Goal: Task Accomplishment & Management: Complete application form

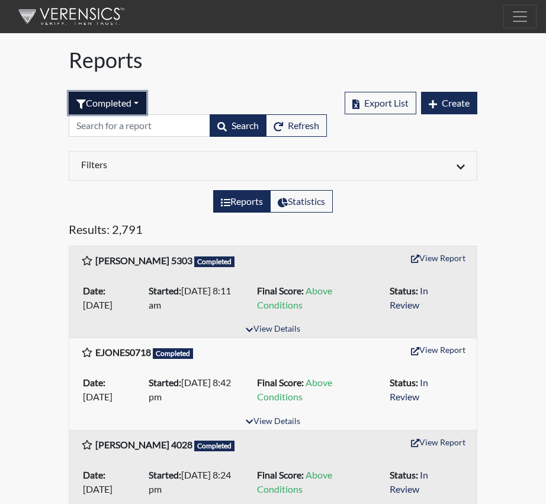
click at [141, 103] on button "Completed" at bounding box center [108, 103] width 78 height 23
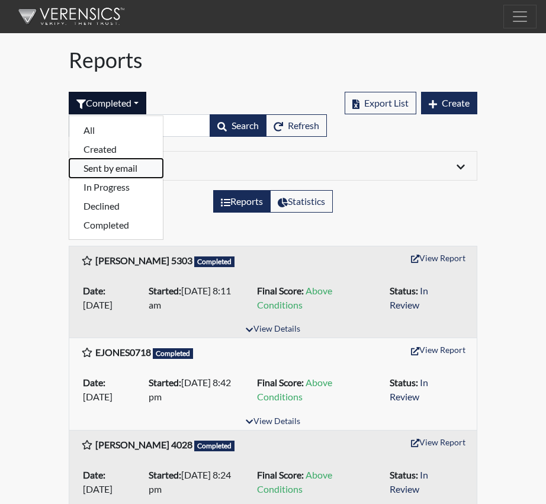
click at [108, 166] on button "Sent by email" at bounding box center [116, 168] width 94 height 19
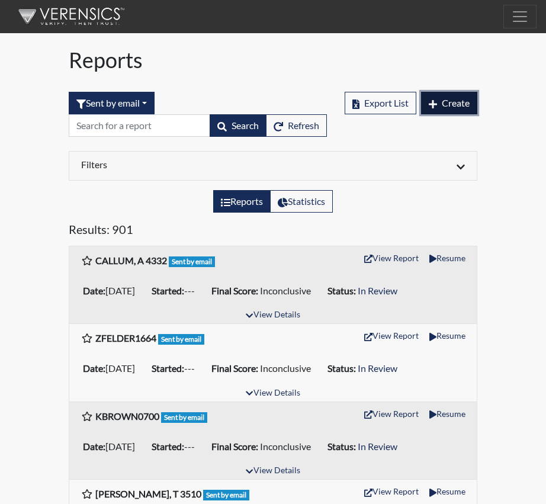
click at [455, 101] on span "Create" at bounding box center [456, 102] width 28 height 11
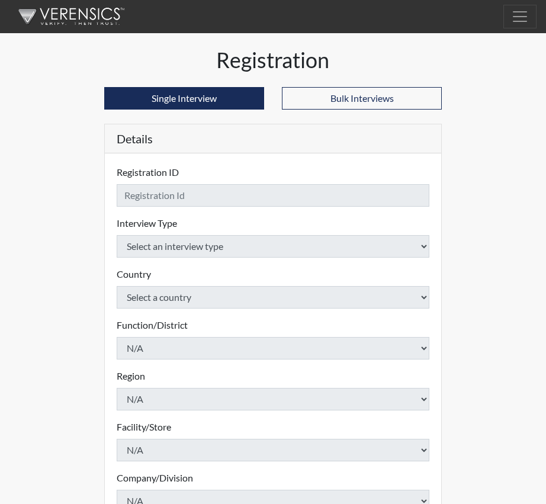
checkbox input "true"
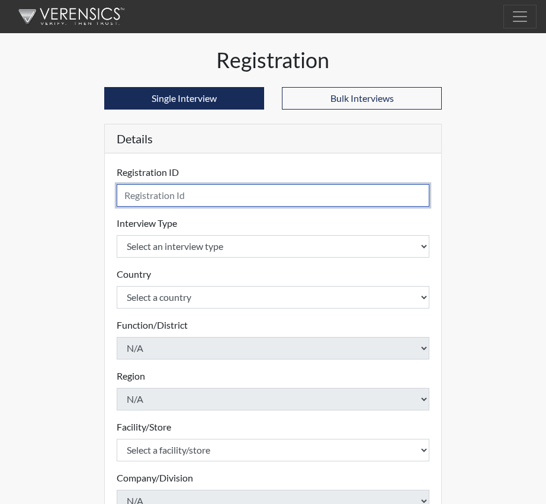
click at [146, 197] on input "text" at bounding box center [273, 195] width 313 height 23
click at [169, 196] on input "BRINK,C" at bounding box center [273, 195] width 313 height 23
type input "BRINK,C 3495"
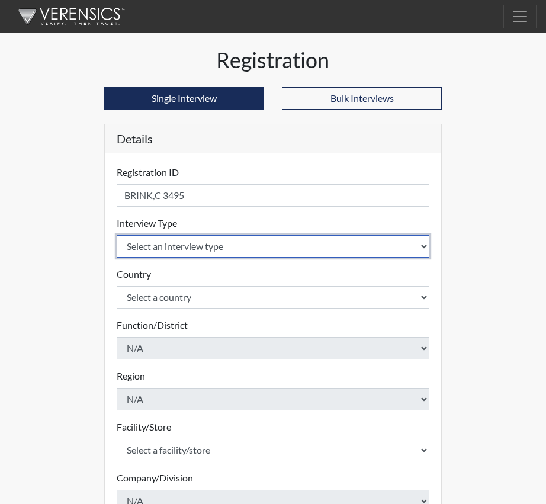
click at [424, 245] on select "Select an interview type Corrections Pre-Employment" at bounding box center [273, 246] width 313 height 23
select select "ff733e93-e1bf-11ea-9c9f-0eff0cf7eb8f"
click at [117, 235] on select "Select an interview type Corrections Pre-Employment" at bounding box center [273, 246] width 313 height 23
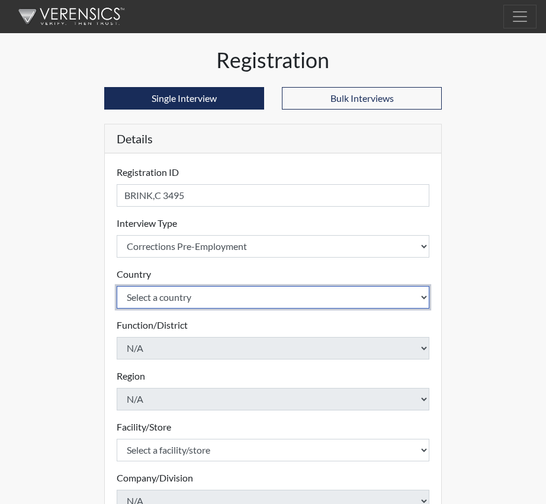
click at [420, 296] on select "Select a country [GEOGRAPHIC_DATA] [GEOGRAPHIC_DATA]" at bounding box center [273, 297] width 313 height 23
select select "united-states-of-[GEOGRAPHIC_DATA]"
click at [117, 286] on select "Select a country [GEOGRAPHIC_DATA] [GEOGRAPHIC_DATA]" at bounding box center [273, 297] width 313 height 23
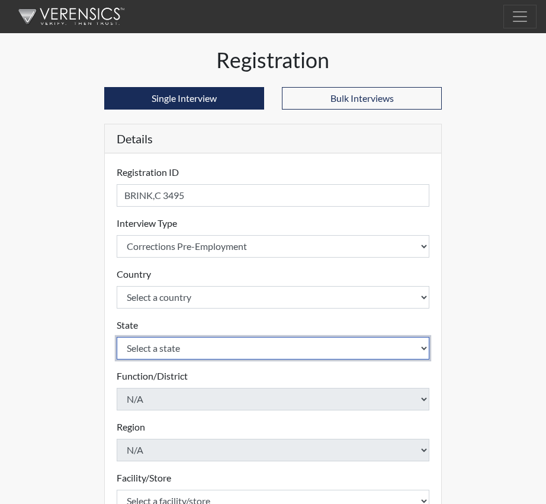
click at [425, 350] on select "Select a state [US_STATE] [US_STATE] [US_STATE] [US_STATE] [US_STATE] [US_STATE…" at bounding box center [273, 348] width 313 height 23
select select "SC"
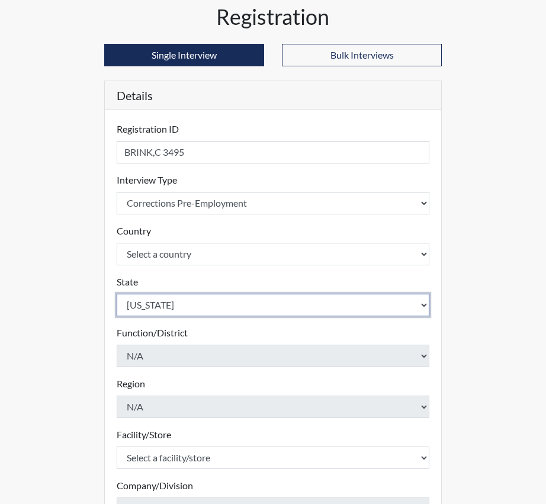
scroll to position [119, 0]
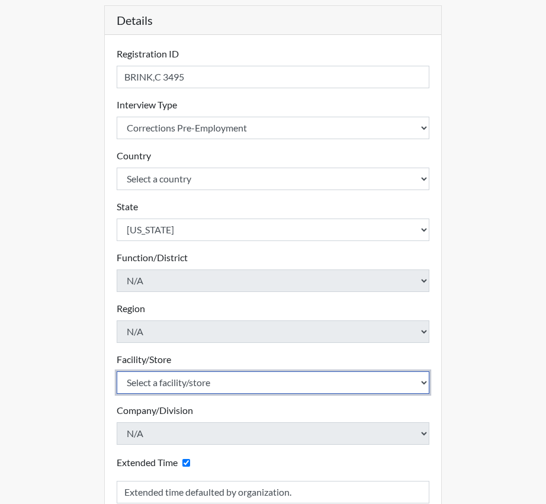
click at [252, 383] on select "Select a facility/store [GEOGRAPHIC_DATA] CI Broad River CI [PERSON_NAME] CI Di…" at bounding box center [273, 383] width 313 height 23
select select "20b018dc-91d8-4e74-bf16-47765ed623e6"
click at [117, 372] on select "Select a facility/store [GEOGRAPHIC_DATA] CI Broad River CI [PERSON_NAME] CI Di…" at bounding box center [273, 383] width 313 height 23
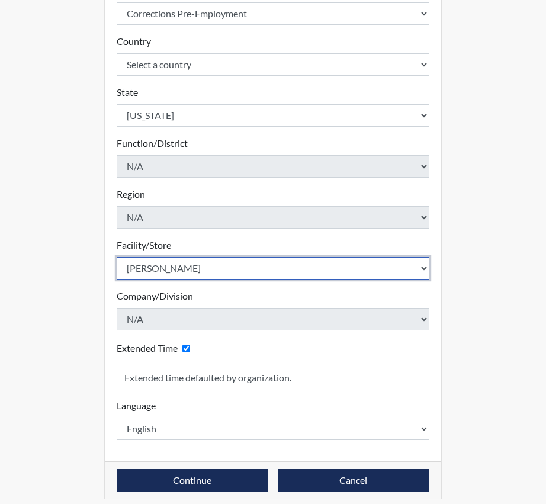
scroll to position [242, 0]
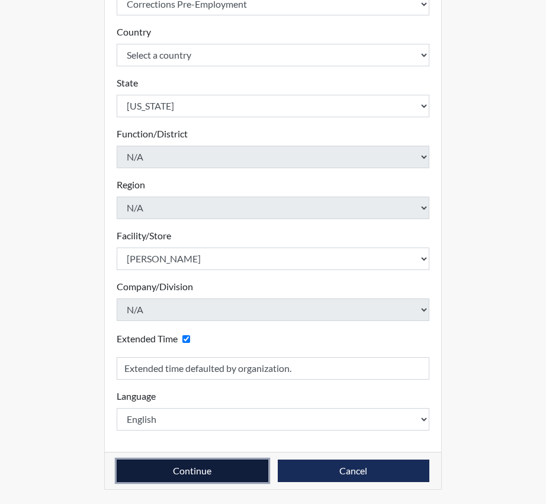
click at [210, 471] on button "Continue" at bounding box center [193, 471] width 152 height 23
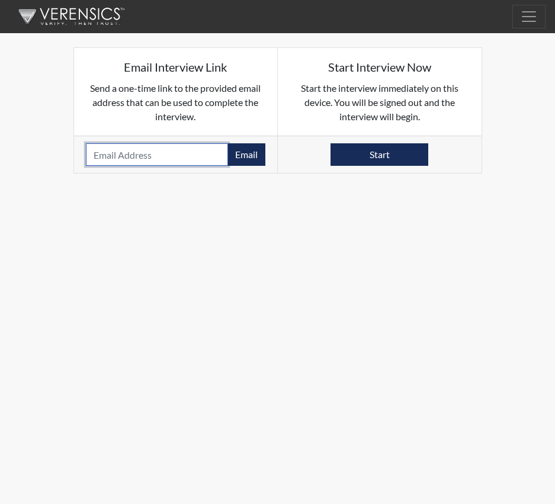
paste input "[EMAIL_ADDRESS][DOMAIN_NAME]"
type input "[EMAIL_ADDRESS][DOMAIN_NAME]"
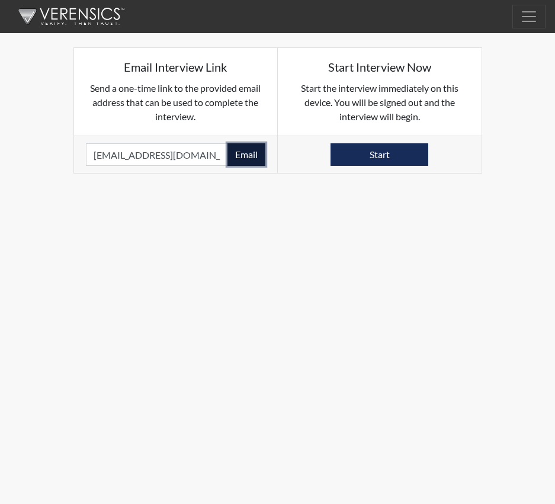
click at [244, 151] on button "Email" at bounding box center [247, 154] width 38 height 23
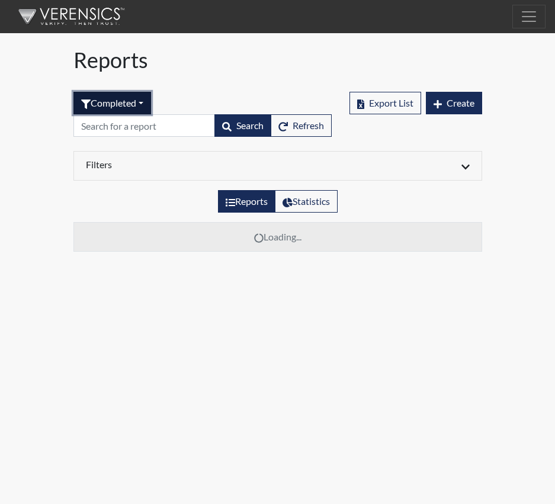
click at [143, 102] on button "Completed" at bounding box center [112, 103] width 78 height 23
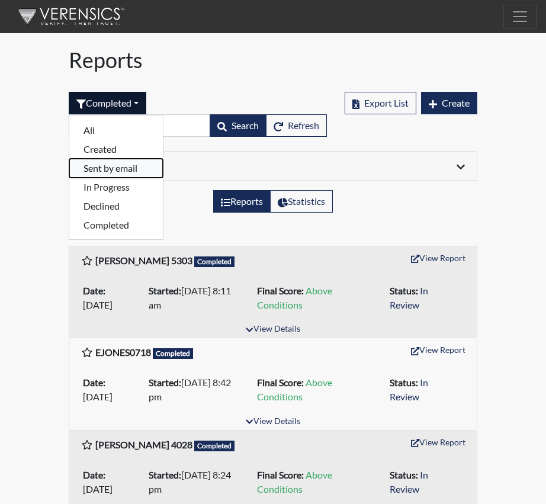
click at [105, 168] on button "Sent by email" at bounding box center [116, 168] width 94 height 19
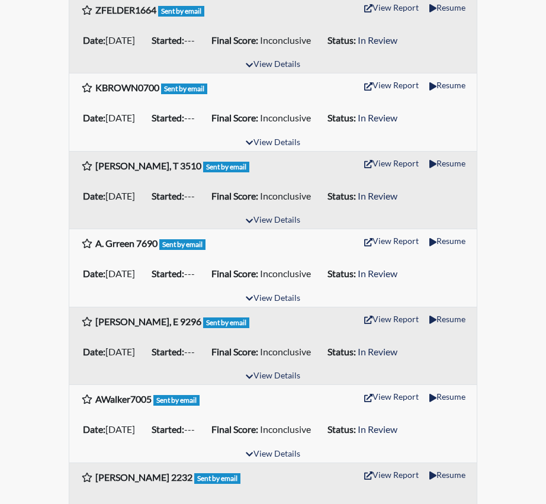
scroll to position [415, 0]
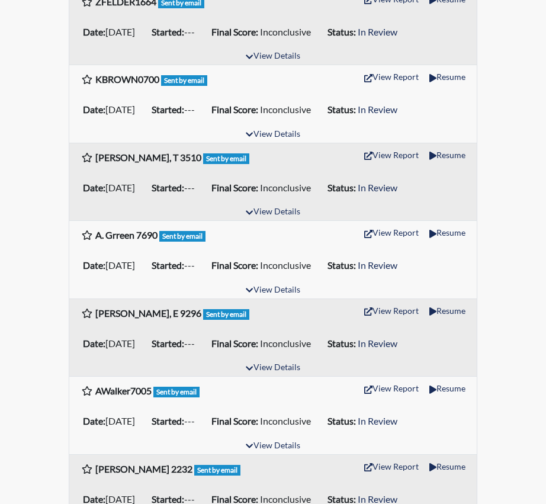
click at [253, 318] on div "[PERSON_NAME], E 9296 Sent by email View Report Resume" at bounding box center [273, 313] width 384 height 23
click at [236, 319] on div "[PERSON_NAME], E 9296 Sent by email View Report Resume" at bounding box center [273, 313] width 384 height 23
drag, startPoint x: 236, startPoint y: 319, endPoint x: 204, endPoint y: 319, distance: 32.6
click at [232, 319] on div "[PERSON_NAME], E 9296 Sent by email View Report Resume" at bounding box center [273, 313] width 384 height 23
click at [203, 318] on span "Sent by email" at bounding box center [226, 314] width 46 height 11
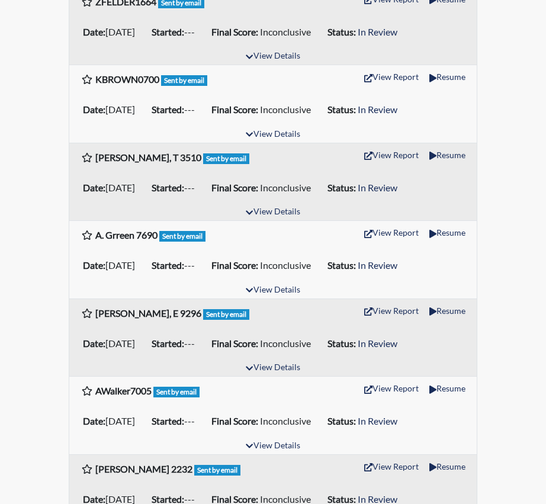
click at [113, 341] on li "Date: [DATE]" at bounding box center [112, 343] width 69 height 19
click at [247, 367] on icon "button" at bounding box center [250, 368] width 7 height 4
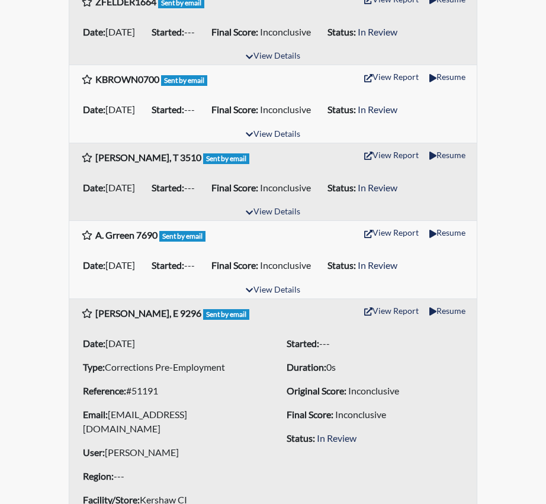
drag, startPoint x: 216, startPoint y: 342, endPoint x: 297, endPoint y: 335, distance: 80.9
click at [223, 338] on li "Date: [DATE]" at bounding box center [171, 343] width 186 height 19
click at [382, 345] on li "Started: ---" at bounding box center [375, 343] width 186 height 19
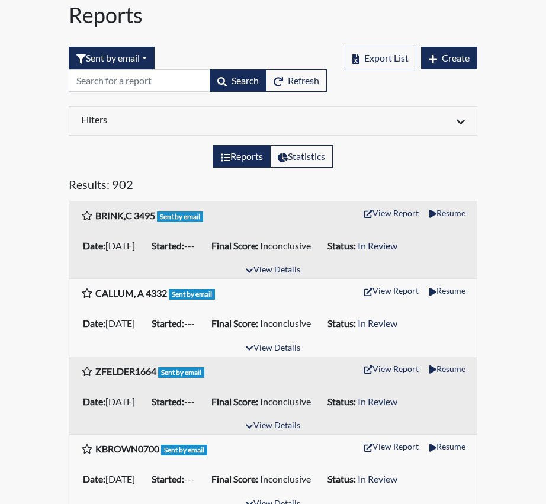
scroll to position [0, 0]
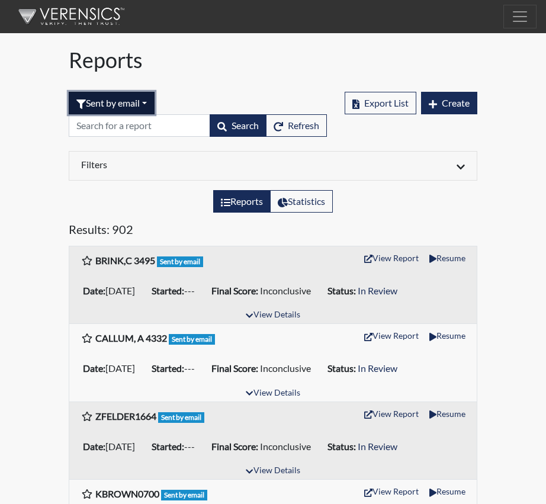
click at [148, 100] on button "Sent by email" at bounding box center [112, 103] width 86 height 23
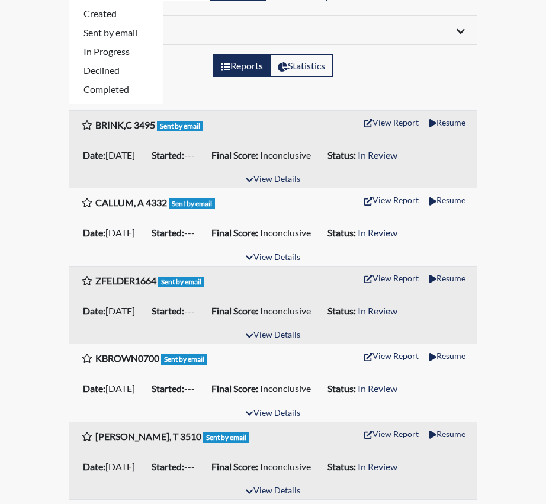
scroll to position [119, 0]
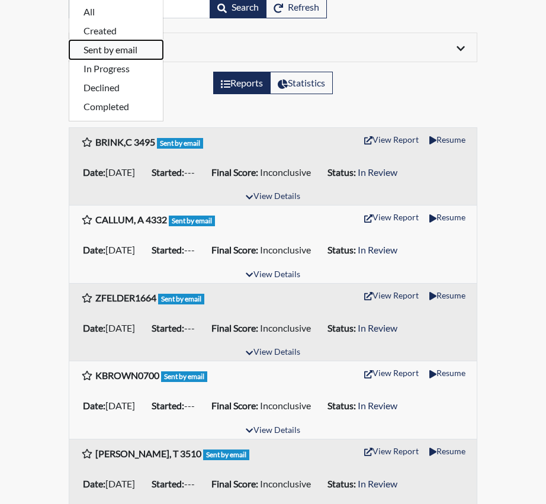
click at [104, 49] on button "Sent by email" at bounding box center [116, 49] width 94 height 19
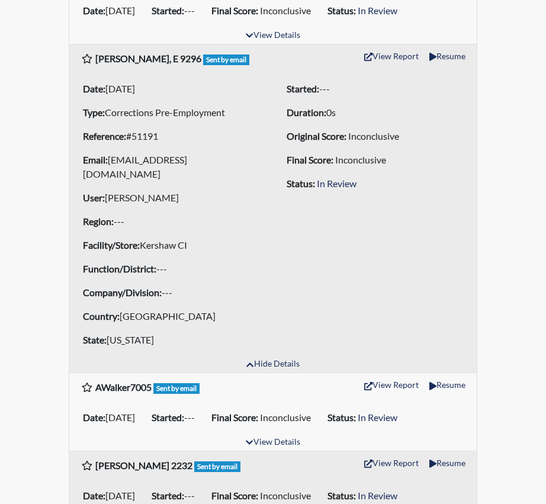
scroll to position [652, 0]
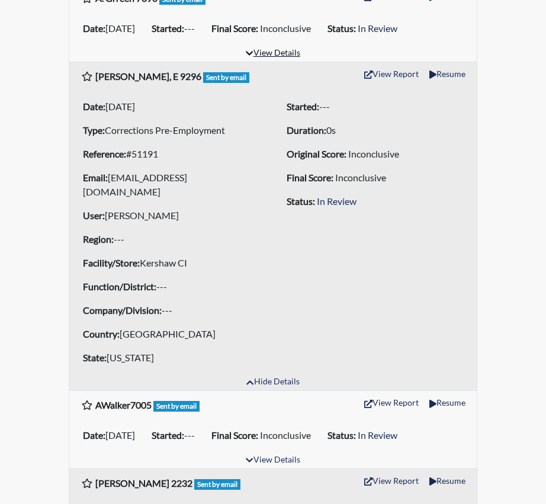
click at [249, 51] on icon "button" at bounding box center [249, 53] width 7 height 8
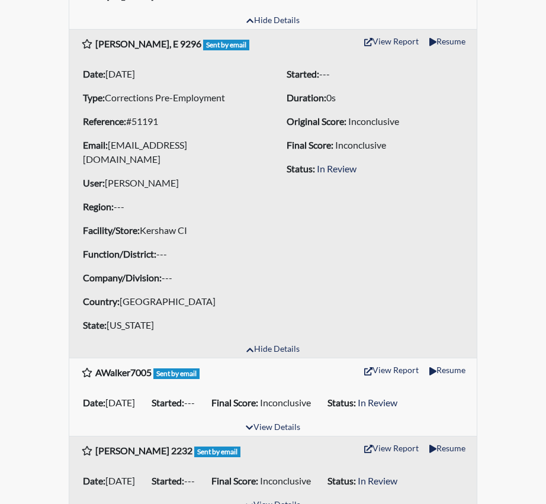
scroll to position [1007, 0]
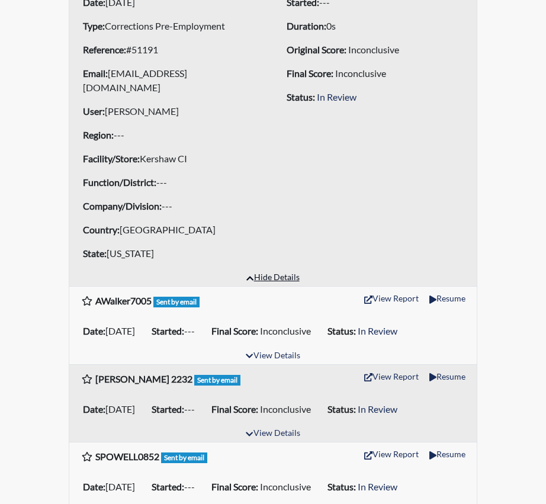
click at [251, 274] on icon "button" at bounding box center [250, 278] width 7 height 8
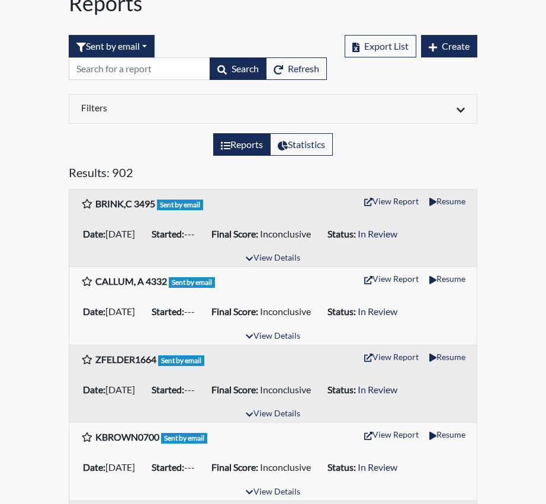
scroll to position [0, 0]
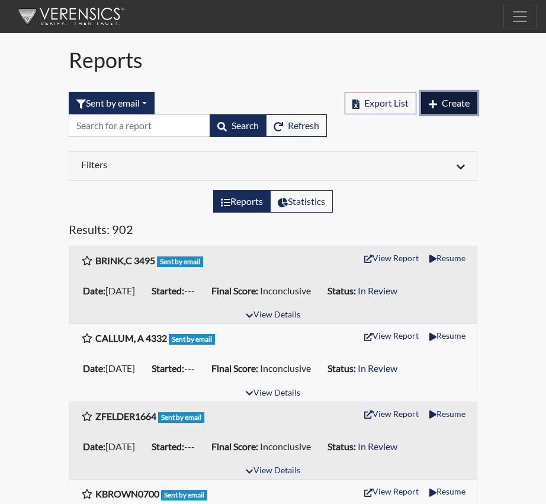
click at [461, 106] on span "Create" at bounding box center [456, 102] width 28 height 11
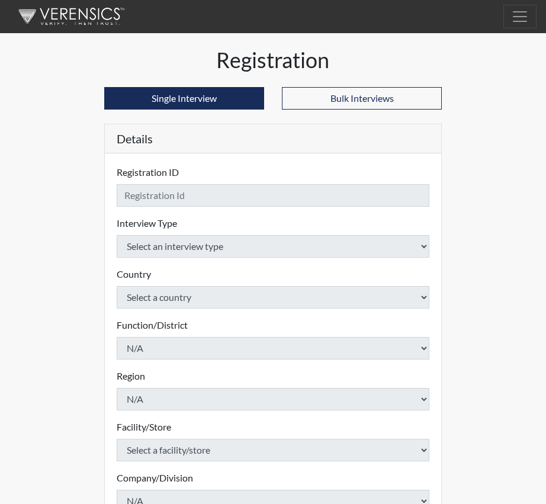
checkbox input "true"
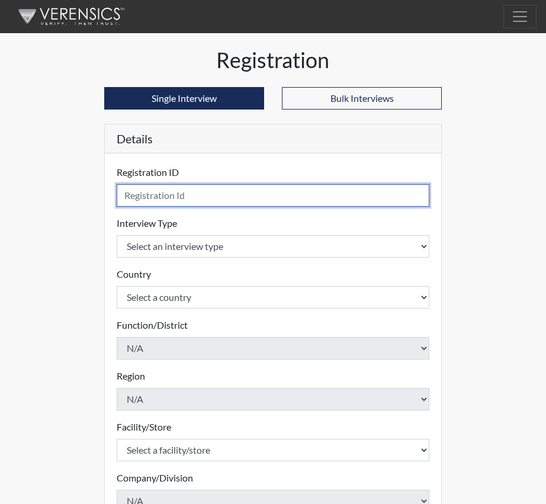
click at [145, 193] on input "text" at bounding box center [273, 195] width 313 height 23
type input "b"
click at [190, 196] on input "text" at bounding box center [273, 195] width 313 height 23
type input "[PERSON_NAME], E 9296"
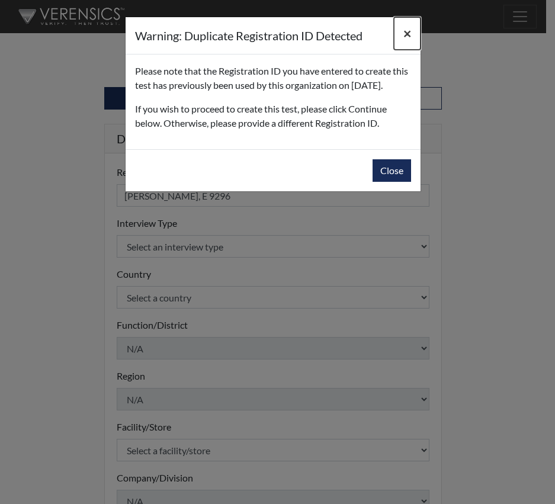
click at [405, 28] on span "×" at bounding box center [408, 33] width 8 height 17
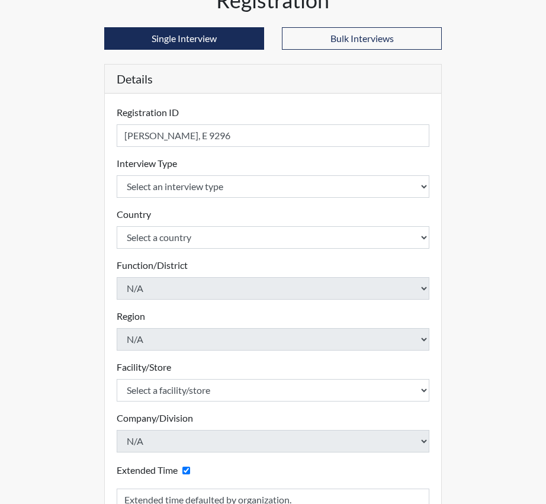
scroll to position [14, 0]
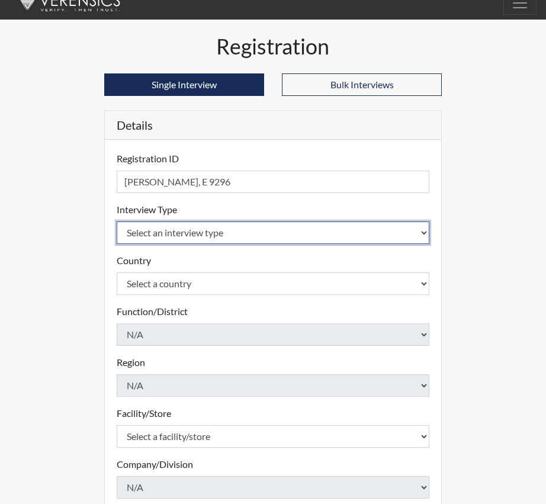
click at [423, 232] on select "Select an interview type Corrections Pre-Employment" at bounding box center [273, 233] width 313 height 23
select select "ff733e93-e1bf-11ea-9c9f-0eff0cf7eb8f"
click at [117, 222] on select "Select an interview type Corrections Pre-Employment" at bounding box center [273, 233] width 313 height 23
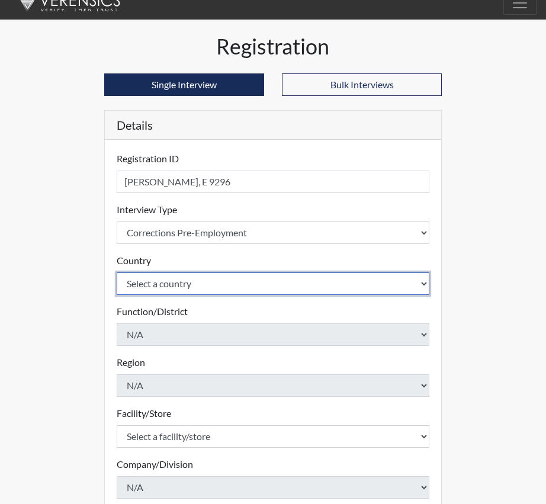
click at [427, 284] on select "Select a country [GEOGRAPHIC_DATA] [GEOGRAPHIC_DATA]" at bounding box center [273, 284] width 313 height 23
select select "united-states-of-[GEOGRAPHIC_DATA]"
click at [117, 273] on select "Select a country [GEOGRAPHIC_DATA] [GEOGRAPHIC_DATA]" at bounding box center [273, 284] width 313 height 23
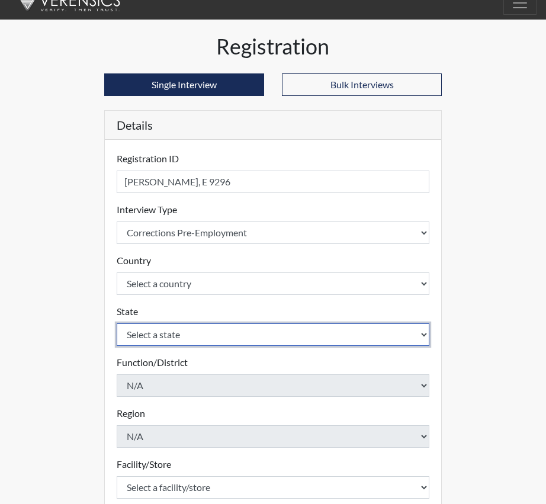
click at [426, 334] on select "Select a state [US_STATE] [US_STATE] [US_STATE] [US_STATE] [US_STATE] [US_STATE…" at bounding box center [273, 335] width 313 height 23
select select "SC"
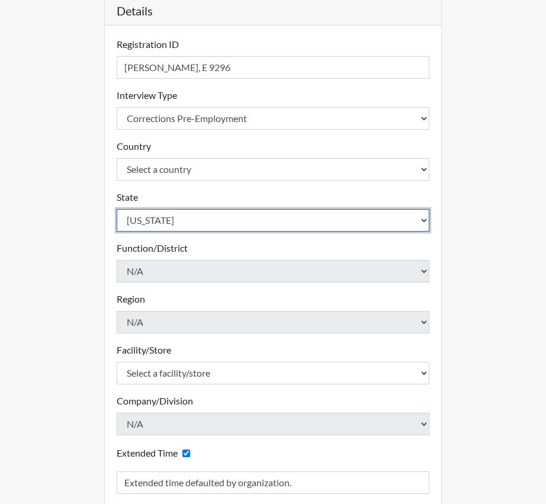
scroll to position [132, 0]
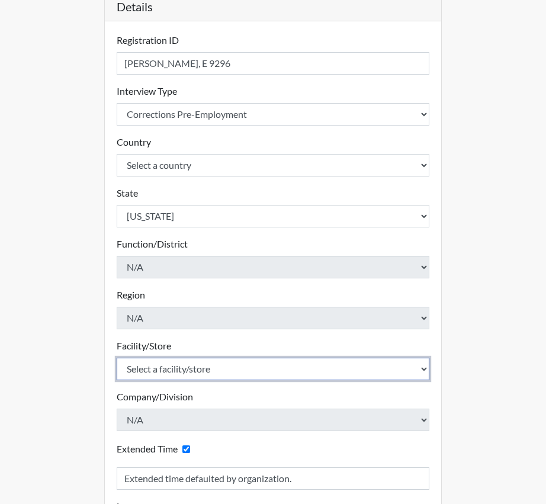
click at [422, 370] on select "Select a facility/store [GEOGRAPHIC_DATA] CI Broad River CI [PERSON_NAME] CI Di…" at bounding box center [273, 369] width 313 height 23
select select "25a13023-e597-4031-ac7e-fa77d8d7c1f5"
click at [117, 358] on select "Select a facility/store [GEOGRAPHIC_DATA] CI Broad River CI [PERSON_NAME] CI Di…" at bounding box center [273, 369] width 313 height 23
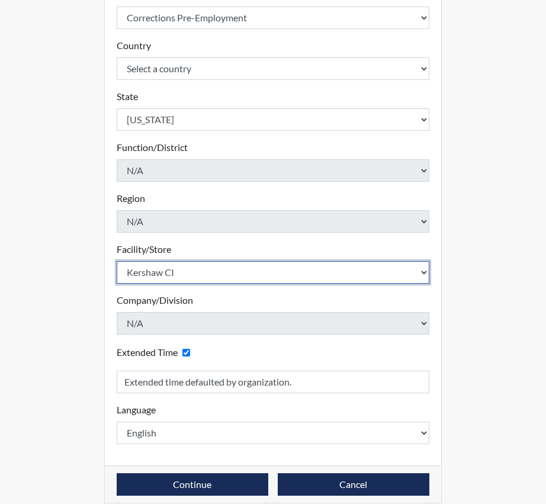
scroll to position [242, 0]
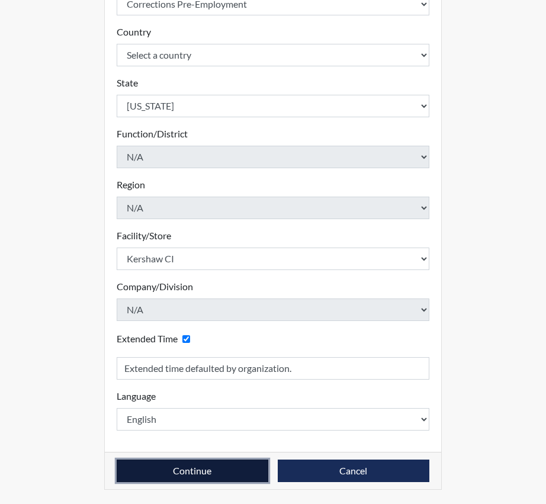
click at [203, 469] on button "Continue" at bounding box center [193, 471] width 152 height 23
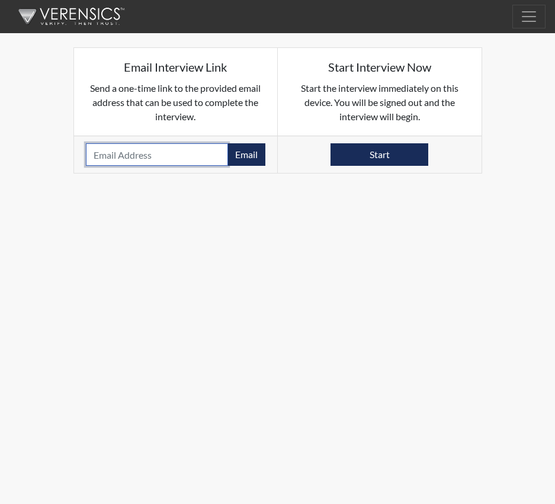
click at [143, 153] on input "email" at bounding box center [157, 154] width 143 height 23
paste input "[EMAIL_ADDRESS][DOMAIN_NAME]"
type input "[EMAIL_ADDRESS][DOMAIN_NAME]"
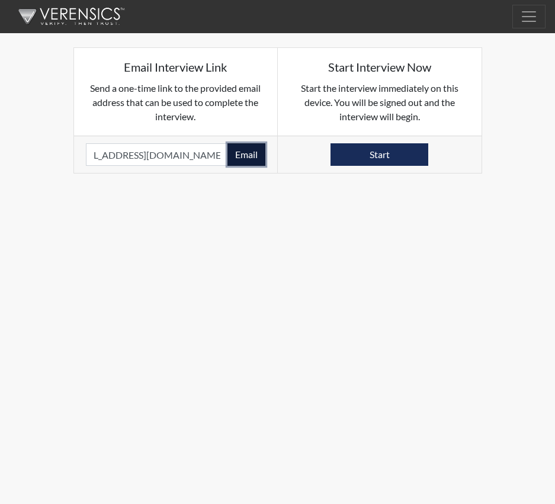
scroll to position [0, 0]
click at [251, 155] on button "Email" at bounding box center [247, 154] width 38 height 23
